Goal: Navigation & Orientation: Find specific page/section

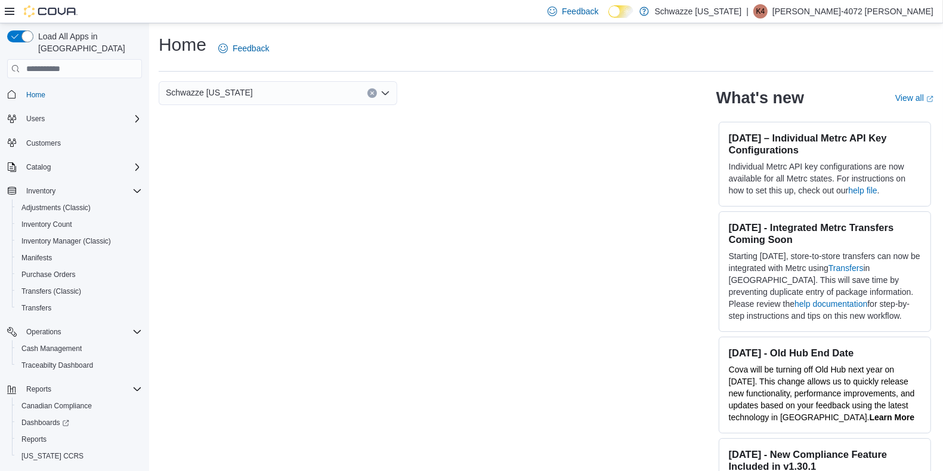
click at [870, 10] on p "Karen-4072 Collazo" at bounding box center [853, 11] width 161 height 14
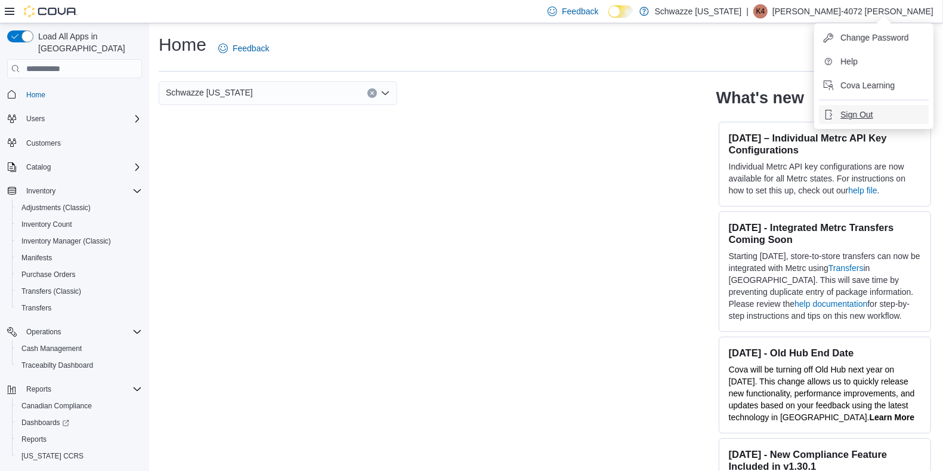
click at [868, 112] on span "Sign Out" at bounding box center [857, 115] width 32 height 12
